Goal: Find contact information: Find contact information

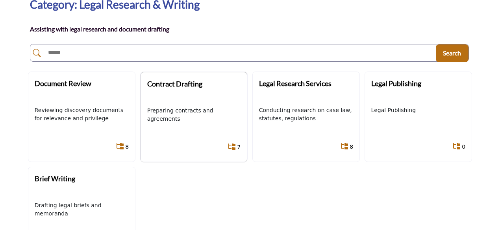
scroll to position [79, 0]
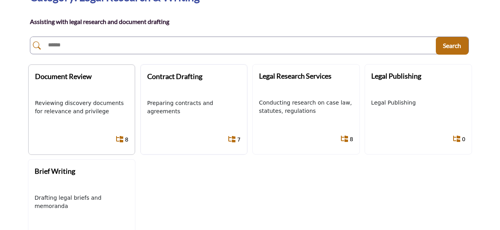
click at [123, 136] on icon at bounding box center [119, 139] width 7 height 6
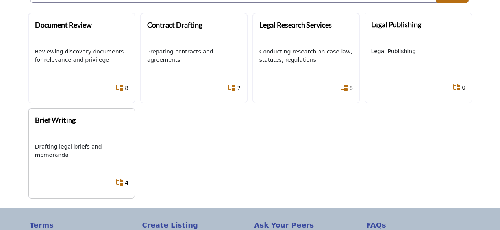
scroll to position [118, 0]
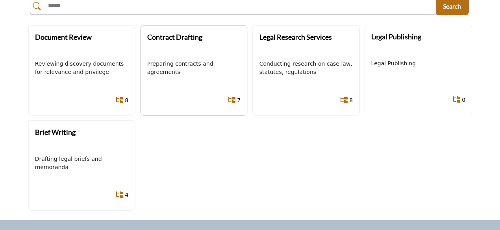
click at [234, 100] on icon at bounding box center [231, 100] width 7 height 6
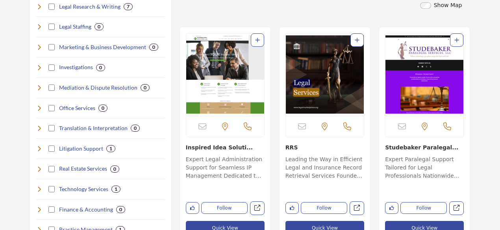
scroll to position [275, 0]
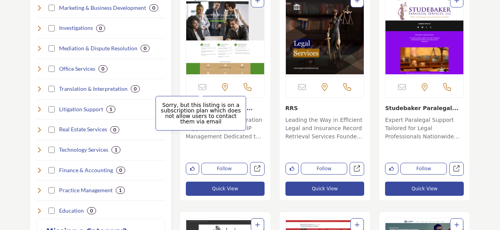
drag, startPoint x: 201, startPoint y: 88, endPoint x: 182, endPoint y: 120, distance: 36.7
click at [182, 120] on p "Sorry, but this listing is on a subscription plan which does not allow users to…" at bounding box center [201, 113] width 82 height 22
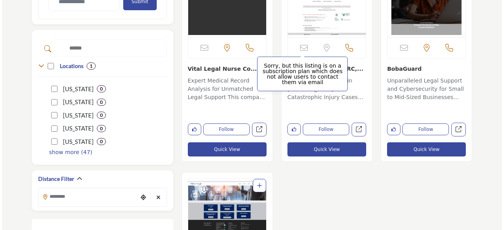
scroll to position [551, 0]
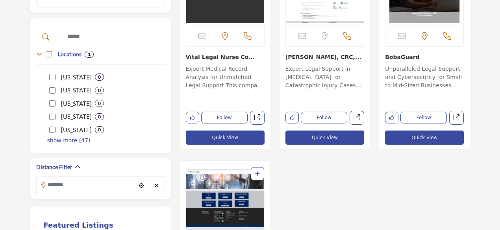
drag, startPoint x: 350, startPoint y: 137, endPoint x: 322, endPoint y: 135, distance: 28.4
click at [322, 135] on button "Quick View" at bounding box center [324, 138] width 79 height 14
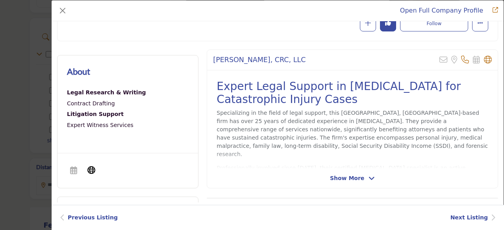
scroll to position [0, 0]
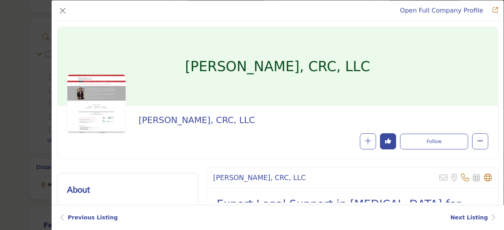
click at [232, 65] on h1 "[PERSON_NAME], CRC, LLC" at bounding box center [277, 66] width 185 height 79
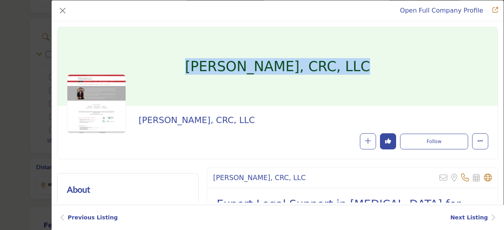
click at [232, 65] on h1 "[PERSON_NAME], CRC, LLC" at bounding box center [277, 66] width 185 height 79
copy div "[PERSON_NAME], CRC, LLC"
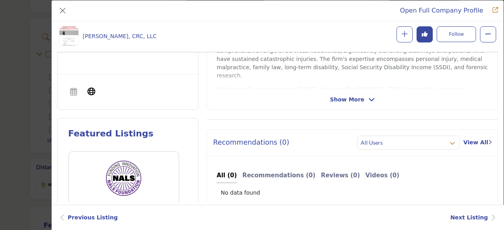
scroll to position [228, 0]
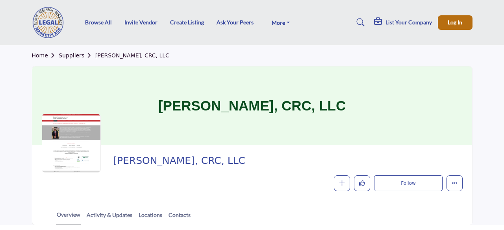
click at [197, 196] on div "Ronald Leebove, CRC, LLC Follow Following Message Recommend Add to My Suppliers…" at bounding box center [251, 172] width 439 height 55
click at [180, 214] on link "Contacts" at bounding box center [179, 218] width 23 height 14
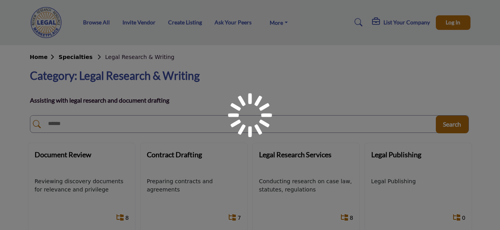
scroll to position [118, 0]
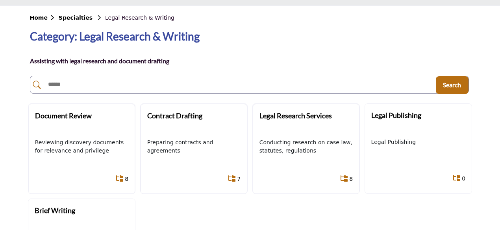
scroll to position [39, 0]
click at [183, 118] on b "Contract Drafting" at bounding box center [174, 115] width 55 height 9
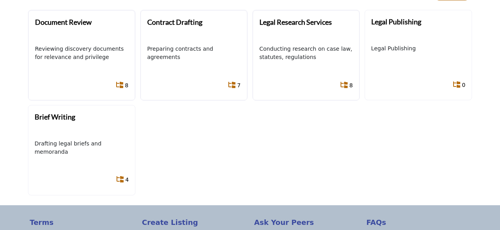
scroll to position [157, 0]
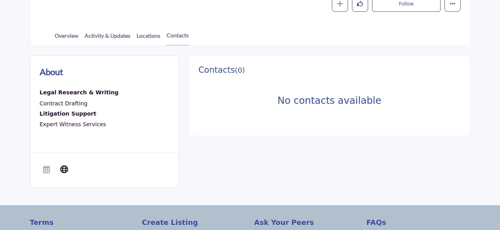
scroll to position [197, 0]
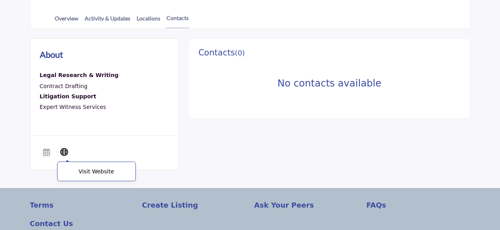
drag, startPoint x: 63, startPoint y: 150, endPoint x: 98, endPoint y: 170, distance: 40.0
click at [98, 170] on p "Visit Website" at bounding box center [96, 171] width 70 height 11
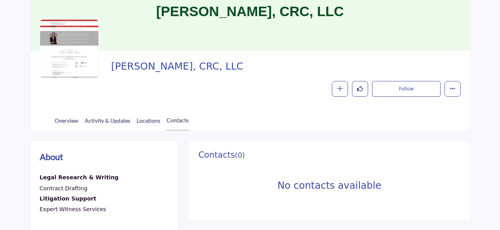
scroll to position [0, 0]
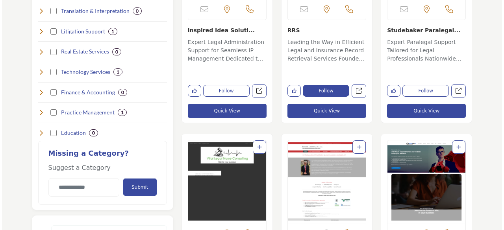
scroll to position [354, 0]
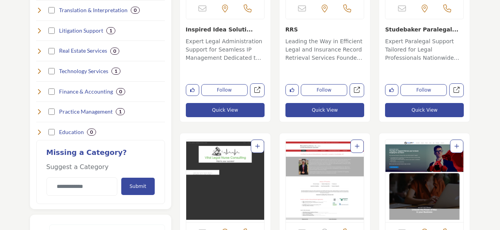
drag, startPoint x: 235, startPoint y: 111, endPoint x: 209, endPoint y: 110, distance: 26.0
click at [209, 110] on button "Quick View" at bounding box center [225, 110] width 79 height 14
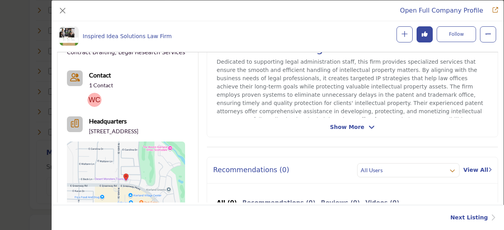
scroll to position [189, 0]
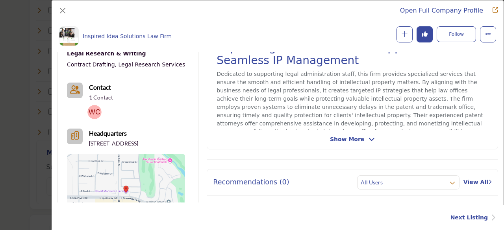
drag, startPoint x: 93, startPoint y: 115, endPoint x: 101, endPoint y: 87, distance: 29.5
click at [101, 87] on b "Contact" at bounding box center [100, 86] width 22 height 7
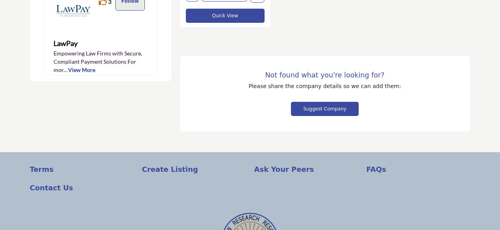
scroll to position [905, 0]
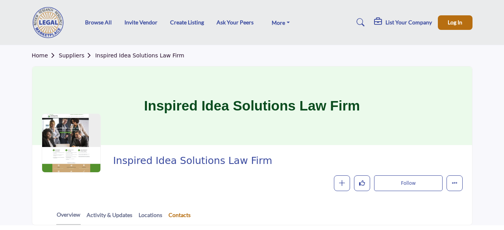
click at [174, 212] on link "Contacts" at bounding box center [179, 218] width 23 height 14
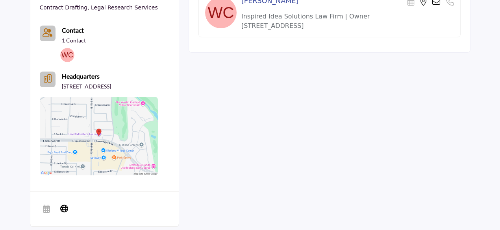
scroll to position [315, 0]
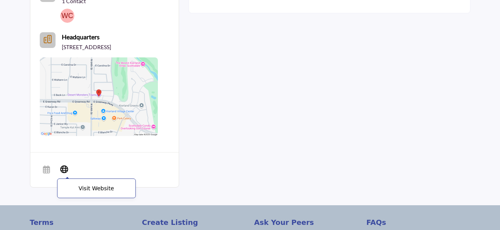
drag, startPoint x: 65, startPoint y: 177, endPoint x: 94, endPoint y: 194, distance: 33.1
click at [94, 194] on p "Visit Website" at bounding box center [96, 188] width 70 height 11
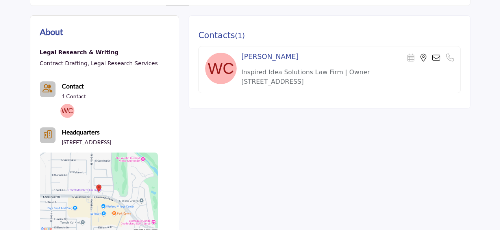
scroll to position [157, 0]
